Goal: Ask a question

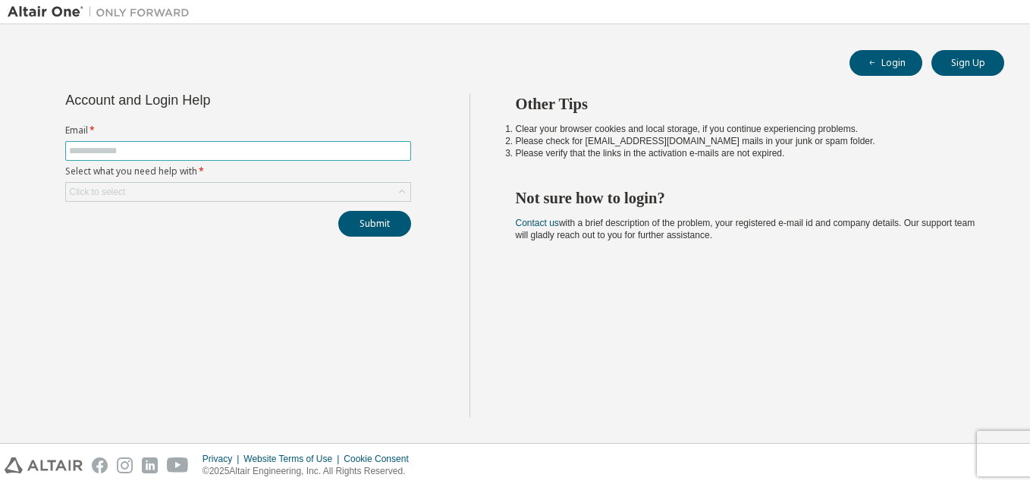
click at [102, 144] on span at bounding box center [238, 151] width 346 height 20
click at [108, 149] on input "text" at bounding box center [238, 151] width 338 height 12
type input "**********"
click at [108, 191] on div "Click to select" at bounding box center [97, 192] width 56 height 12
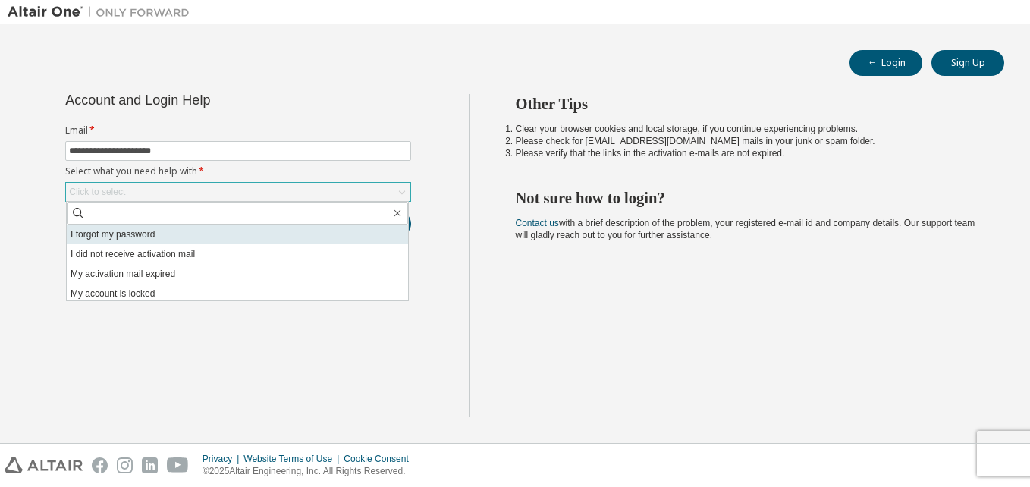
click at [120, 239] on li "I forgot my password" at bounding box center [237, 235] width 341 height 20
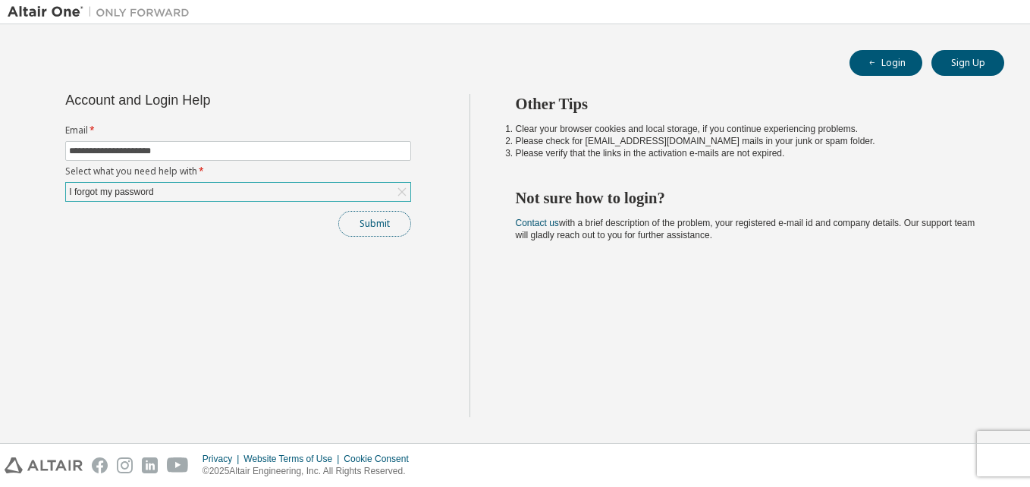
click at [365, 225] on button "Submit" at bounding box center [374, 224] width 73 height 26
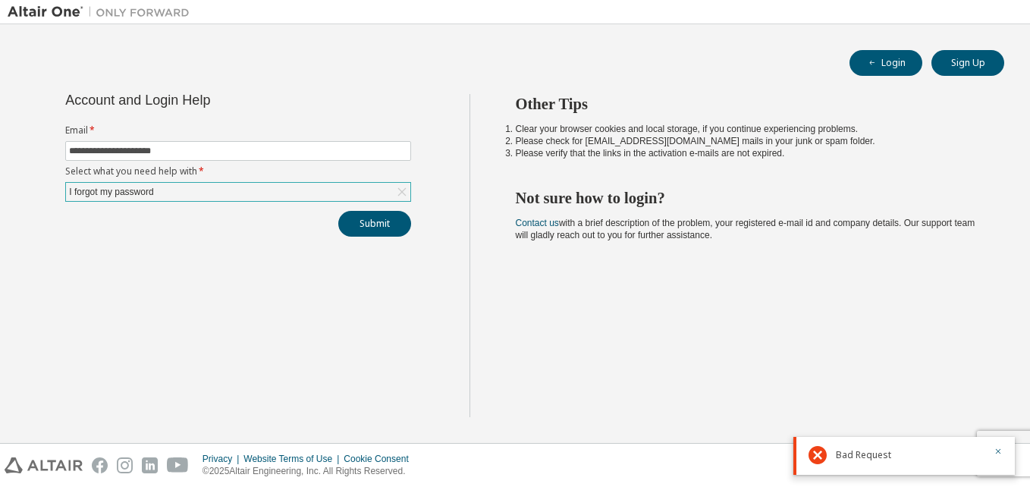
drag, startPoint x: 905, startPoint y: 26, endPoint x: 575, endPoint y: 351, distance: 463.5
click at [575, 351] on div "Other Tips Clear your browser cookies and local storage, if you continue experi…" at bounding box center [747, 255] width 554 height 323
